Goal: Transaction & Acquisition: Subscribe to service/newsletter

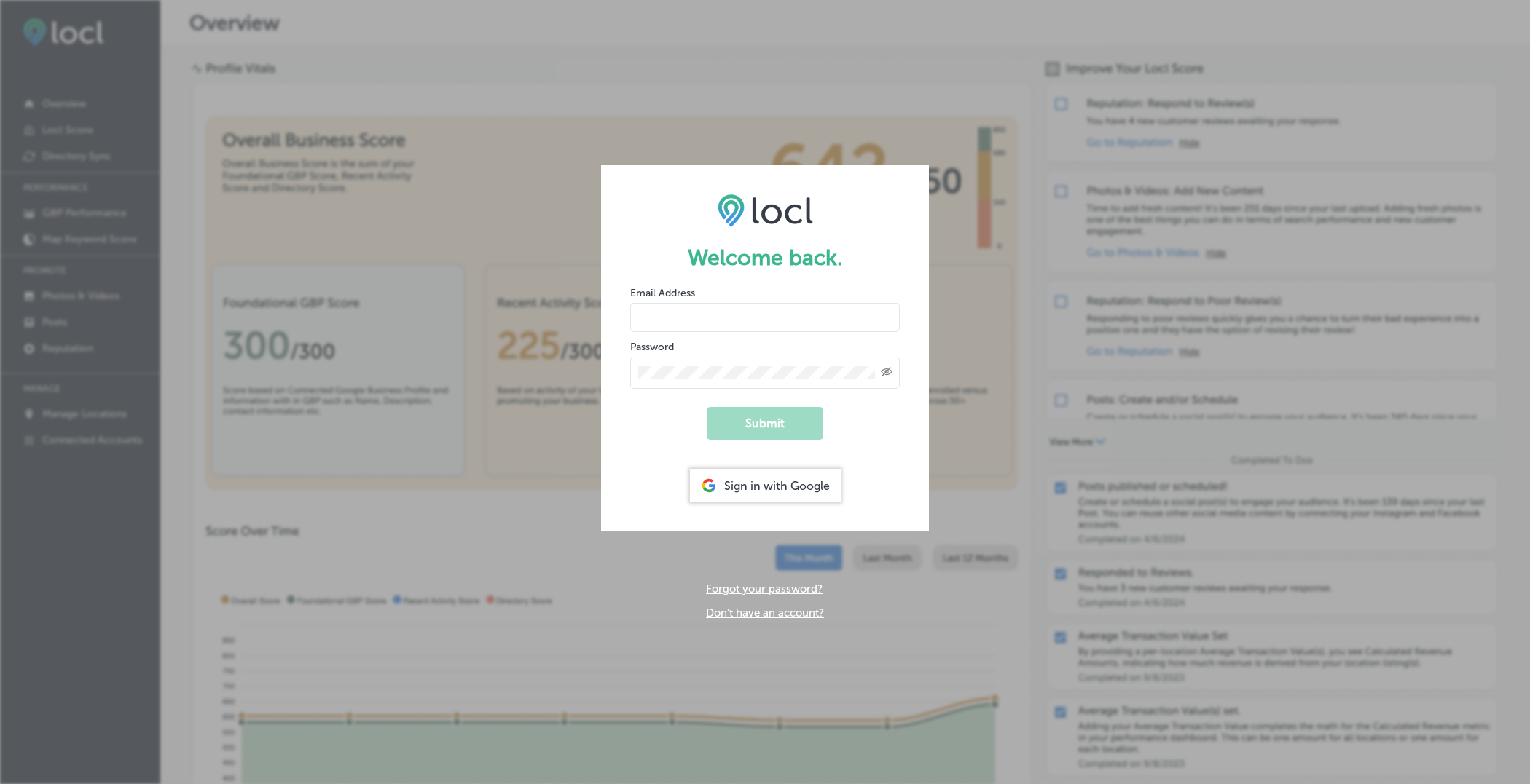
click at [802, 322] on input "email" at bounding box center [765, 318] width 270 height 29
click at [772, 316] on input "hiratahir.eketchers+test80@gmail.com" at bounding box center [765, 318] width 270 height 29
type input "hiratahir.eketchers+test82@gmail.com"
click at [888, 372] on icon "Created with Sketch." at bounding box center [887, 372] width 11 height 10
click at [791, 614] on link "Don't have an account?" at bounding box center [765, 613] width 118 height 13
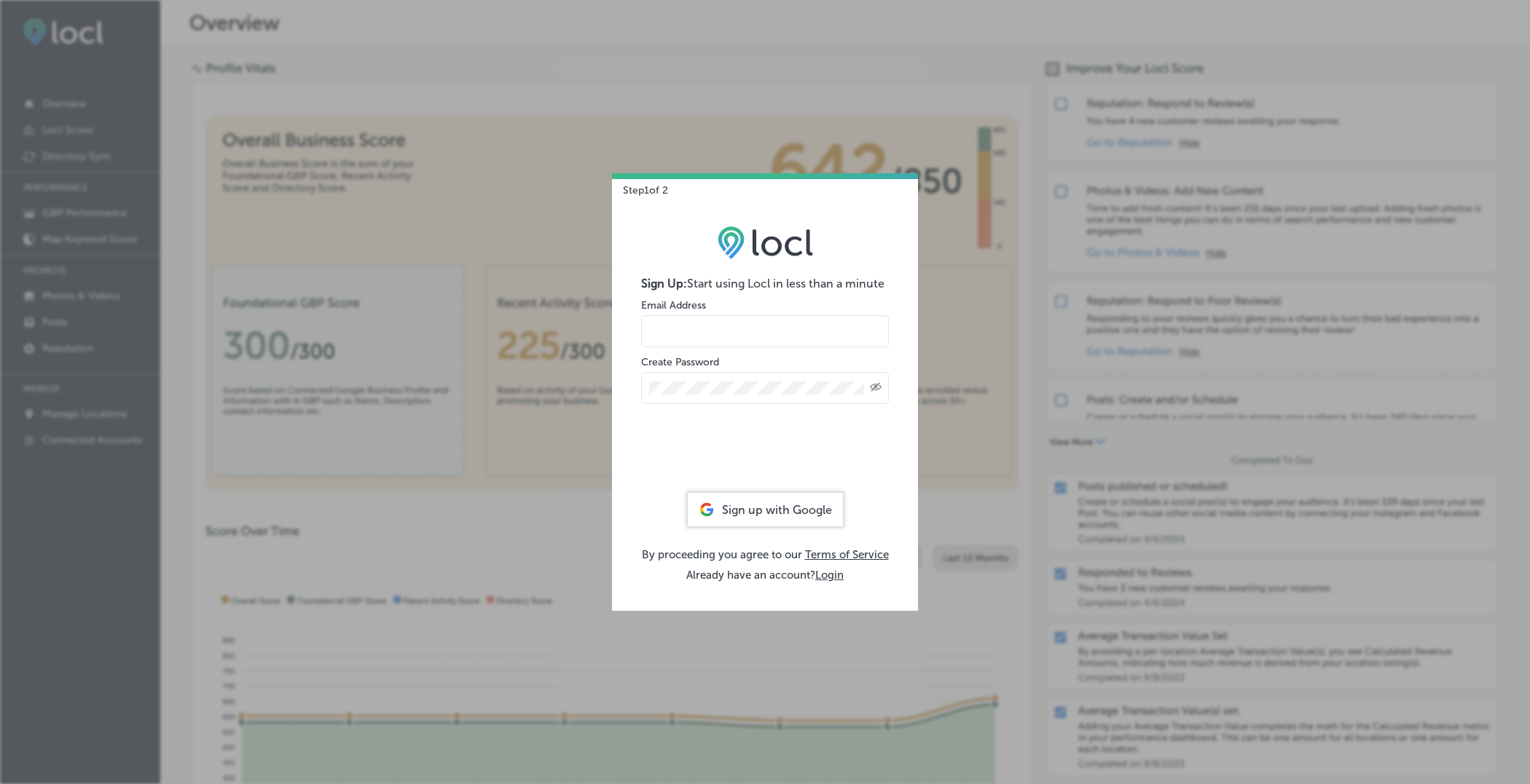
click at [729, 338] on input "email" at bounding box center [765, 331] width 248 height 32
click at [783, 334] on input "hiratahir.eketchers+test80@gmail.com" at bounding box center [765, 331] width 248 height 32
type input "hiratahir.eketchers+test82@gmail.com"
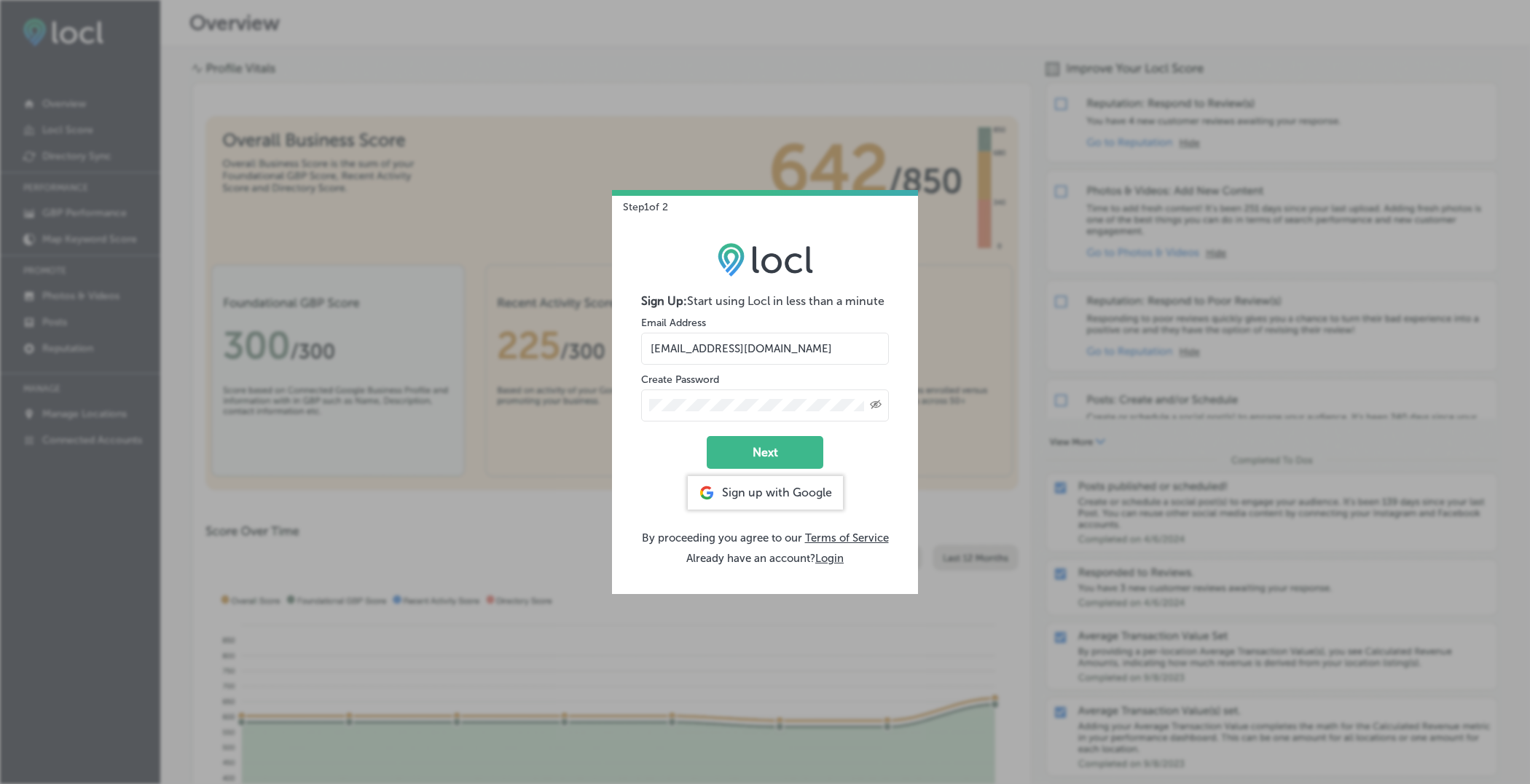
click at [769, 459] on button "Next" at bounding box center [765, 453] width 116 height 33
select select "US"
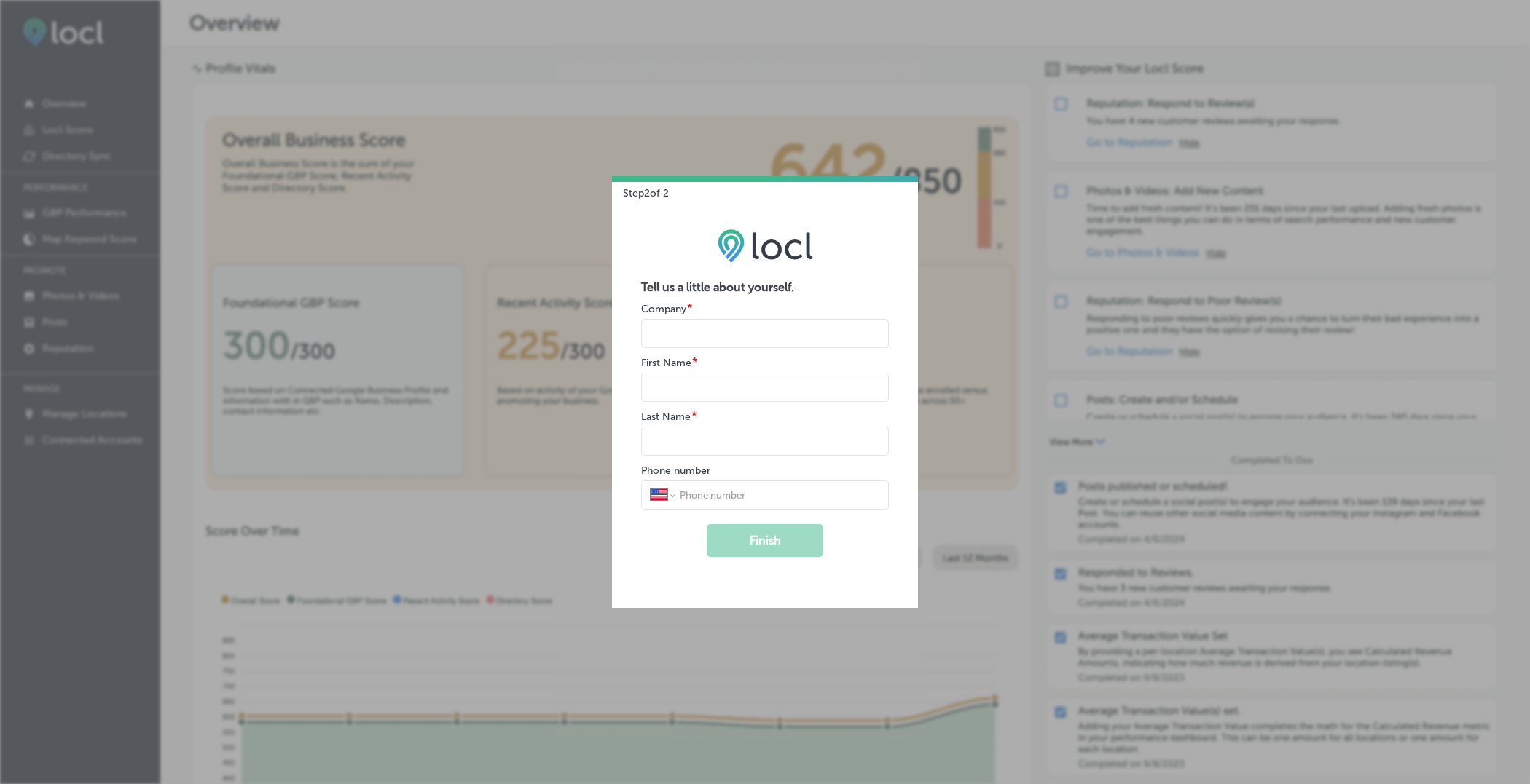
click at [731, 339] on input "name" at bounding box center [765, 334] width 248 height 29
type input "K Traders"
select select "PK"
type input "0321 4302457"
click at [734, 396] on input "name" at bounding box center [765, 388] width 248 height 29
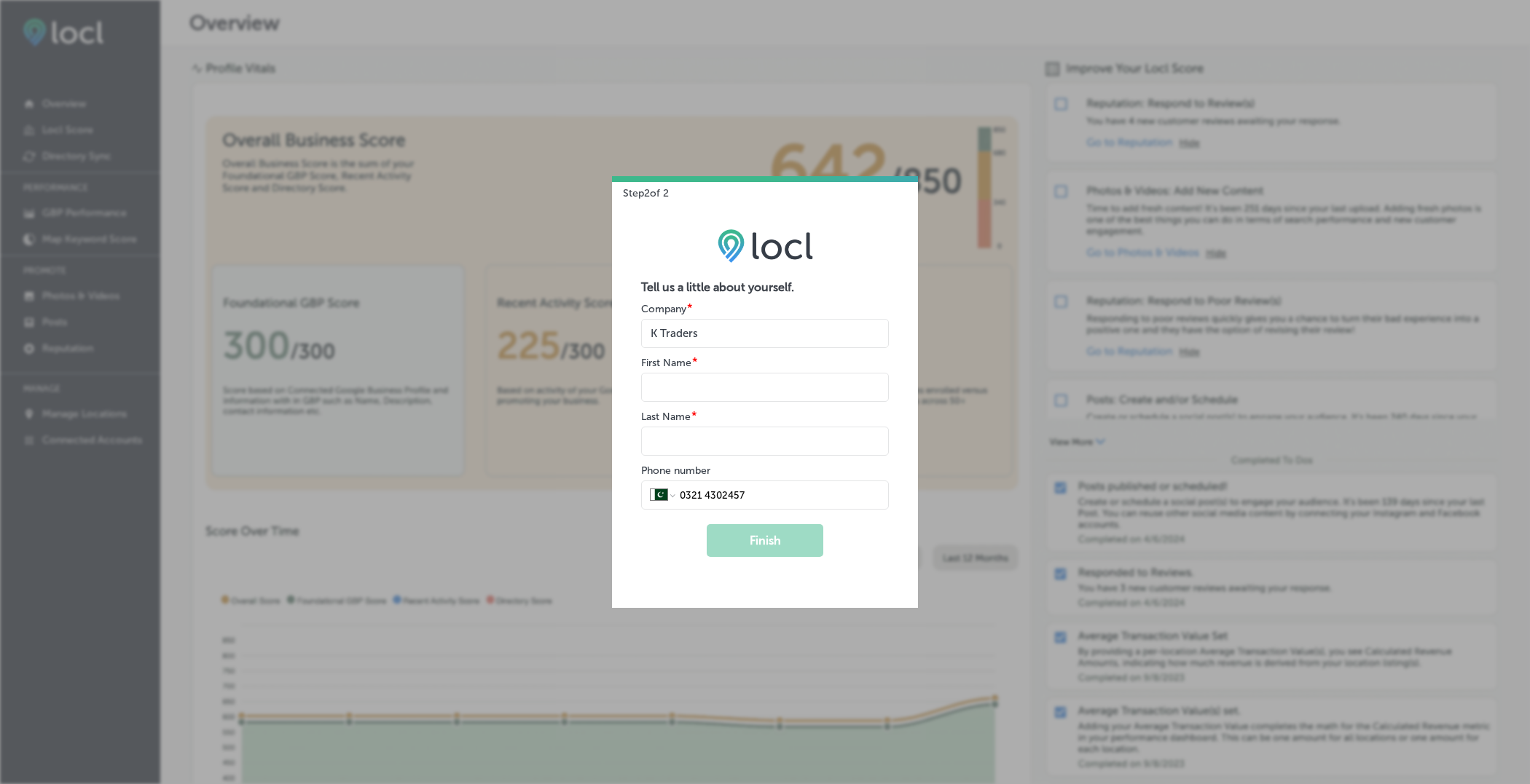
type input "Hira"
click at [757, 453] on input "name" at bounding box center [765, 441] width 248 height 29
type input "Tahir"
click at [770, 539] on button "Finish" at bounding box center [765, 541] width 116 height 33
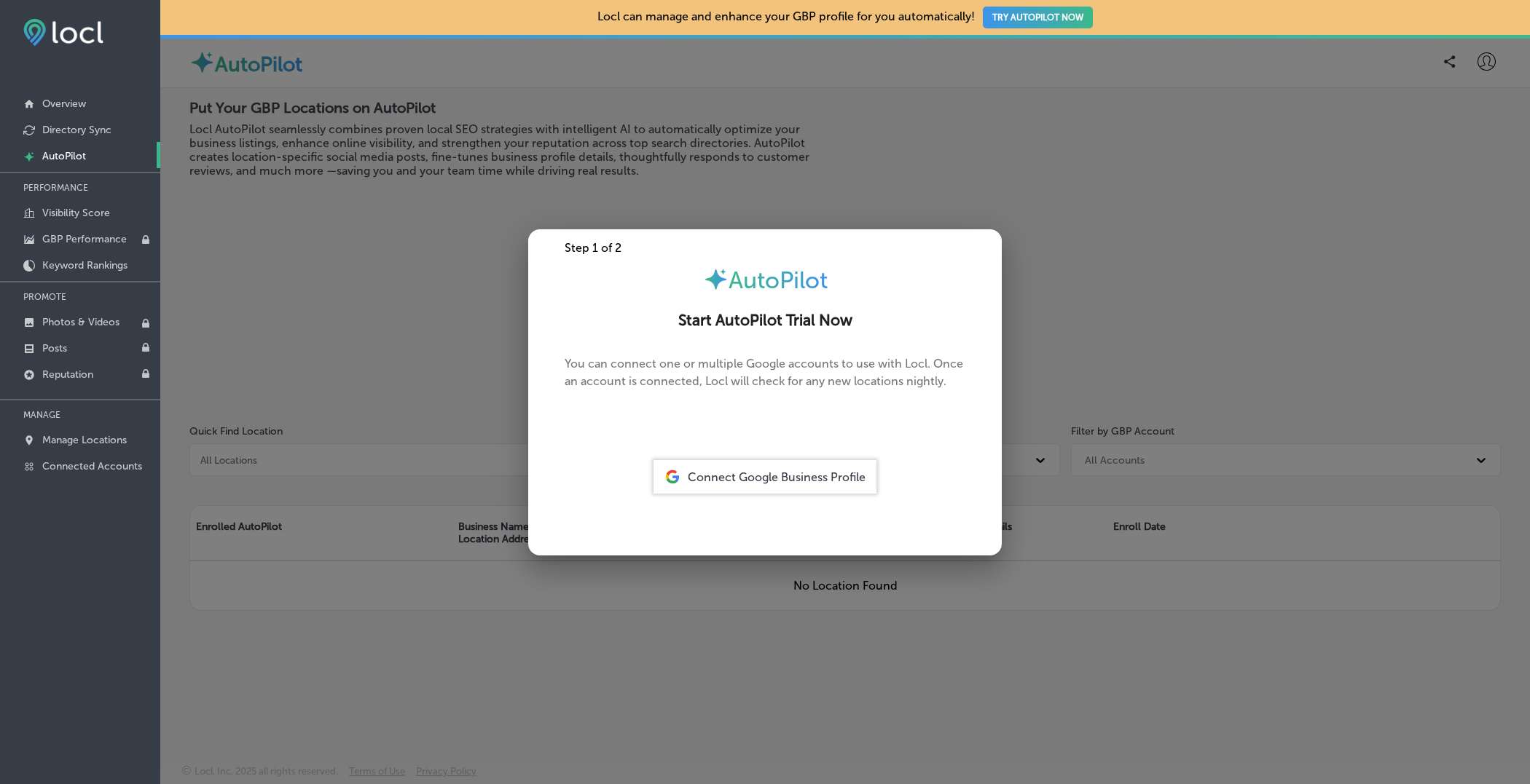
click at [776, 472] on span "Connect Google Business Profile" at bounding box center [776, 477] width 178 height 14
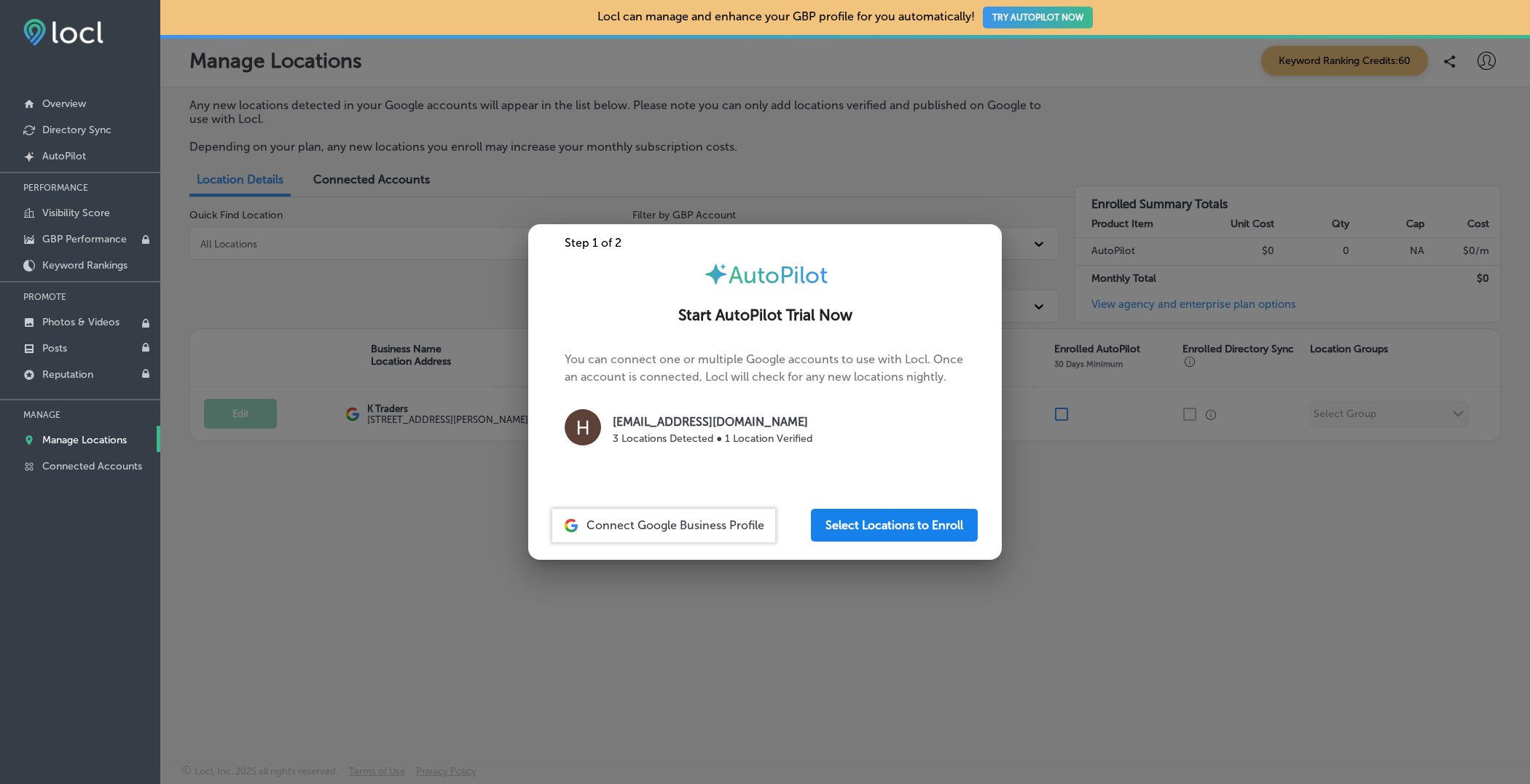
click at [892, 519] on button "Select Locations to Enroll" at bounding box center [894, 525] width 167 height 33
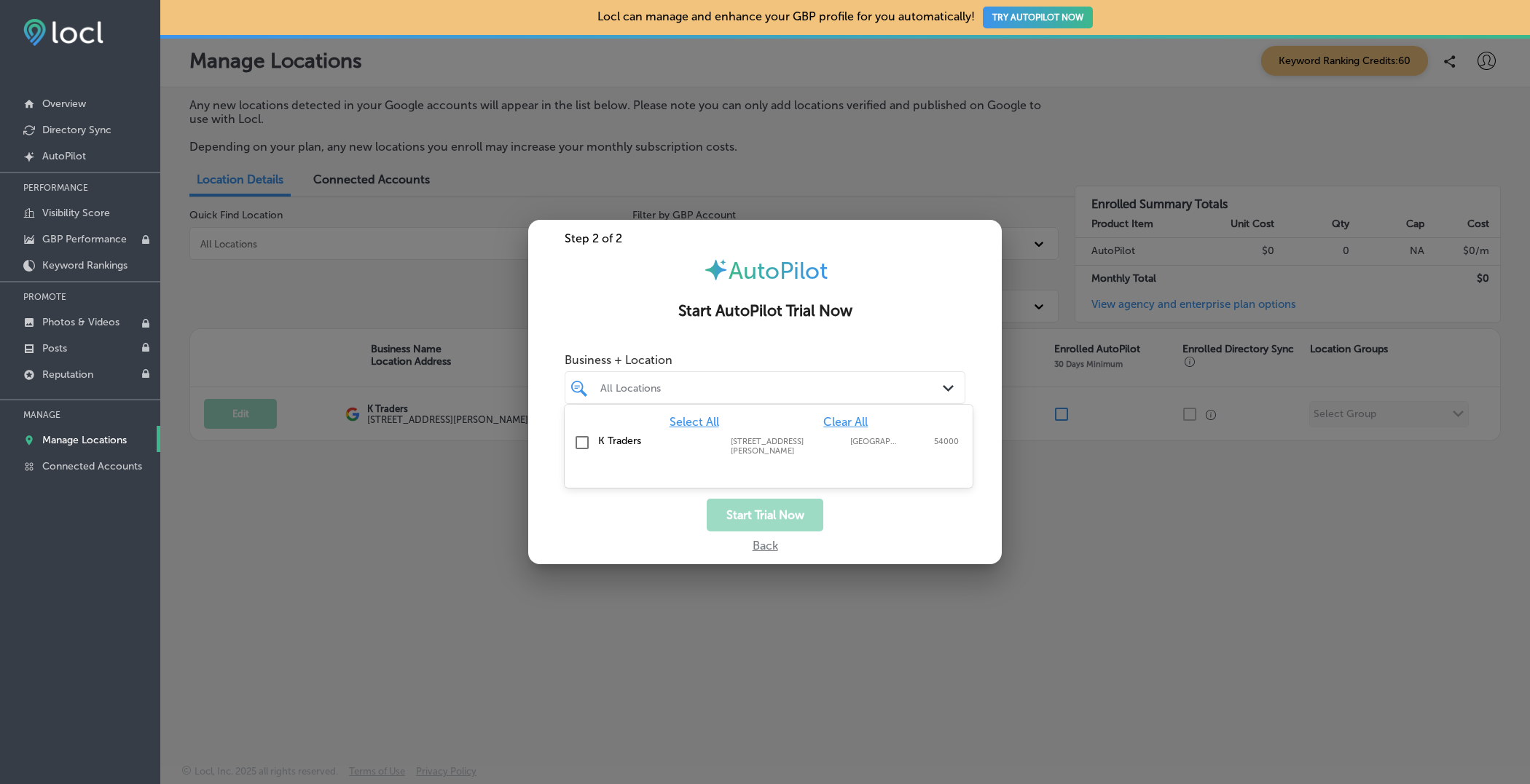
click at [782, 379] on div at bounding box center [747, 388] width 299 height 20
click at [833, 444] on label "[STREET_ADDRESS][PERSON_NAME]" at bounding box center [787, 446] width 112 height 19
click at [888, 494] on div "Business + Location option [STREET_ADDRESS][PERSON_NAME]. option [STREET_ADDRES…" at bounding box center [765, 423] width 473 height 153
click at [888, 494] on div "Business + Location K Traders Path Created with Sketch. Selected Locations ( 1 )" at bounding box center [765, 423] width 473 height 153
click at [768, 501] on button "Start Trial Now" at bounding box center [765, 515] width 116 height 33
